Goal: Use online tool/utility: Utilize a website feature to perform a specific function

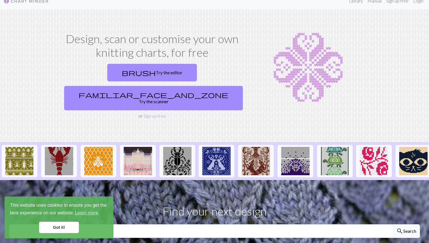
scroll to position [10, 0]
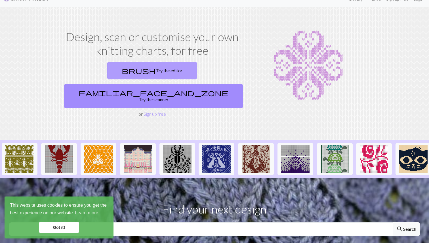
click at [107, 71] on link "brush Try the editor" at bounding box center [152, 71] width 90 height 18
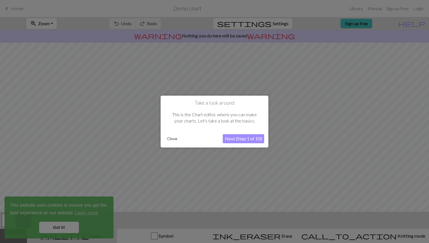
click at [169, 140] on button "Close" at bounding box center [172, 138] width 15 height 9
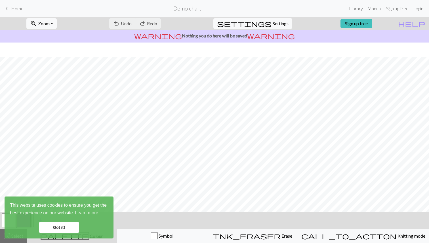
scroll to position [14, 0]
click at [56, 230] on link "Got it!" at bounding box center [59, 227] width 40 height 11
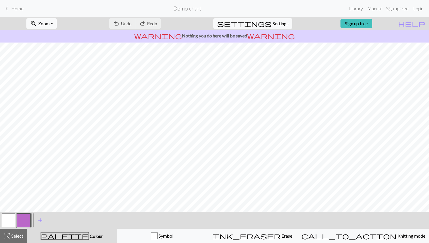
scroll to position [0, 0]
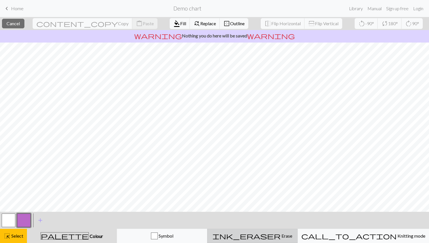
click at [282, 243] on button "ink_eraser Erase Erase" at bounding box center [252, 236] width 90 height 14
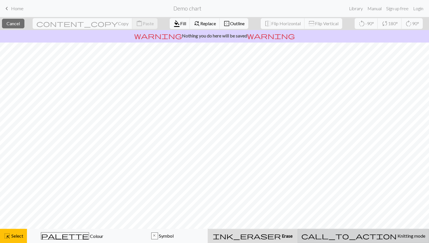
click at [375, 243] on button "call_to_action Knitting mode Knitting mode" at bounding box center [363, 236] width 131 height 14
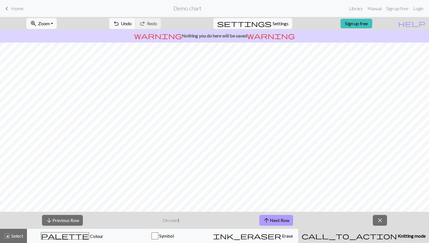
click at [265, 221] on span "arrow_upward" at bounding box center [266, 220] width 7 height 8
click at [266, 221] on span "arrow_upward" at bounding box center [266, 220] width 7 height 8
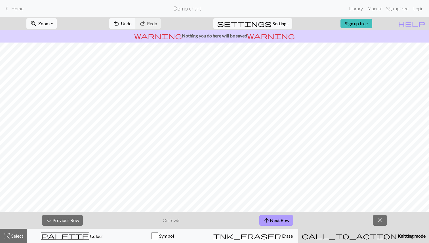
click at [266, 221] on span "arrow_upward" at bounding box center [266, 220] width 7 height 8
click at [266, 221] on span "arrow_upward" at bounding box center [267, 220] width 7 height 8
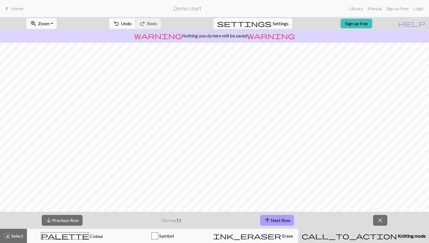
click at [266, 221] on span "arrow_upward" at bounding box center [267, 220] width 7 height 8
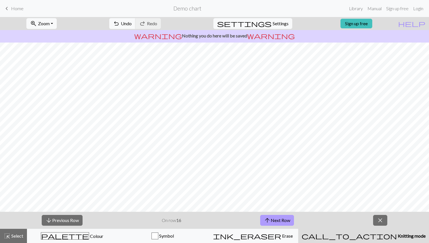
click at [266, 221] on span "arrow_upward" at bounding box center [267, 220] width 7 height 8
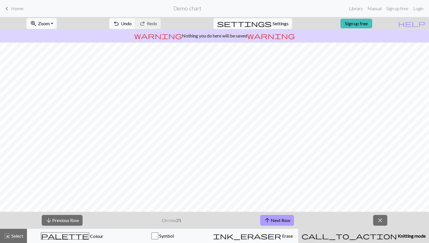
click at [266, 221] on span "arrow_upward" at bounding box center [267, 220] width 7 height 8
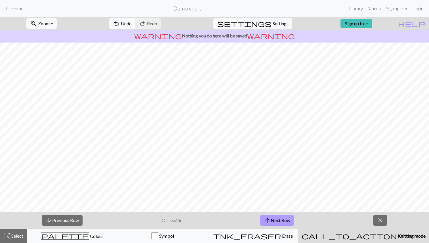
click at [266, 221] on span "arrow_upward" at bounding box center [267, 220] width 7 height 8
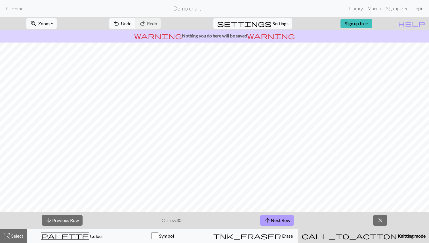
click at [266, 221] on span "arrow_upward" at bounding box center [267, 220] width 7 height 8
click at [383, 217] on span "close" at bounding box center [380, 220] width 7 height 8
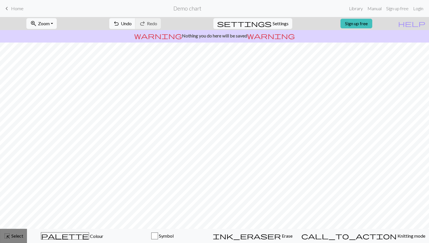
click at [18, 236] on span "Select" at bounding box center [16, 235] width 13 height 5
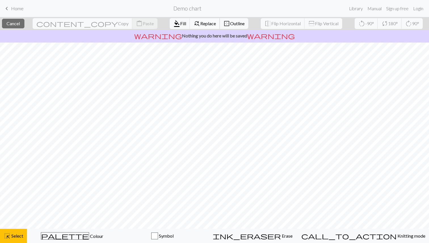
click at [200, 23] on span "Replace" at bounding box center [208, 23] width 16 height 5
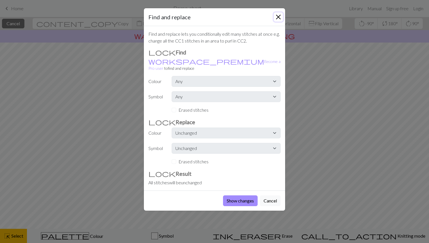
click at [280, 12] on button "Close" at bounding box center [278, 16] width 9 height 9
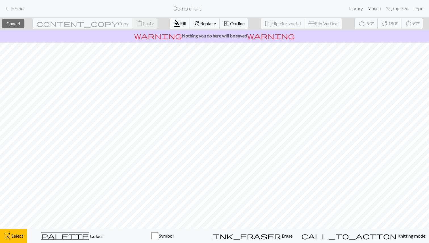
click at [19, 10] on span "Home" at bounding box center [17, 8] width 12 height 5
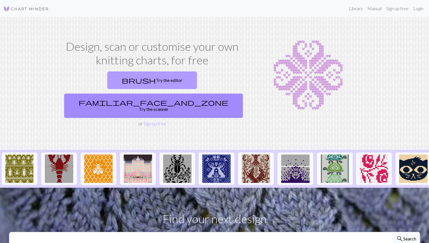
click at [117, 82] on link "brush Try the editor" at bounding box center [152, 80] width 90 height 18
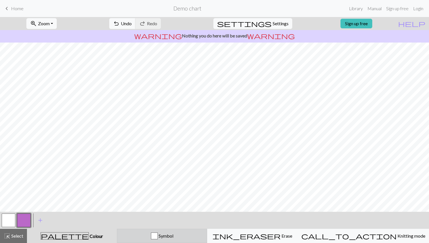
click at [196, 239] on div "Symbol" at bounding box center [162, 236] width 83 height 7
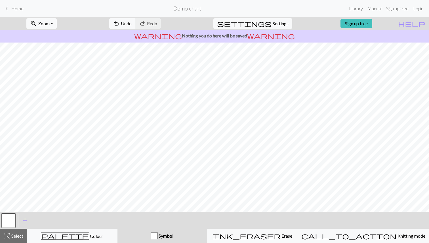
click at [158, 237] on div "button" at bounding box center [154, 236] width 7 height 7
click at [354, 228] on div "< > add Add a symbol" at bounding box center [214, 220] width 429 height 17
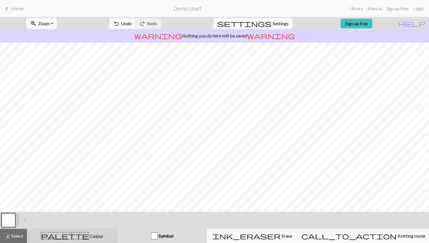
click at [63, 236] on div "palette Colour Colour" at bounding box center [72, 235] width 83 height 7
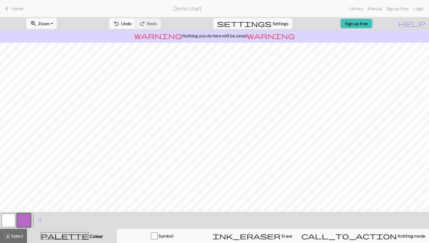
click at [10, 220] on button "button" at bounding box center [9, 221] width 14 height 14
